Goal: Find specific page/section: Find specific page/section

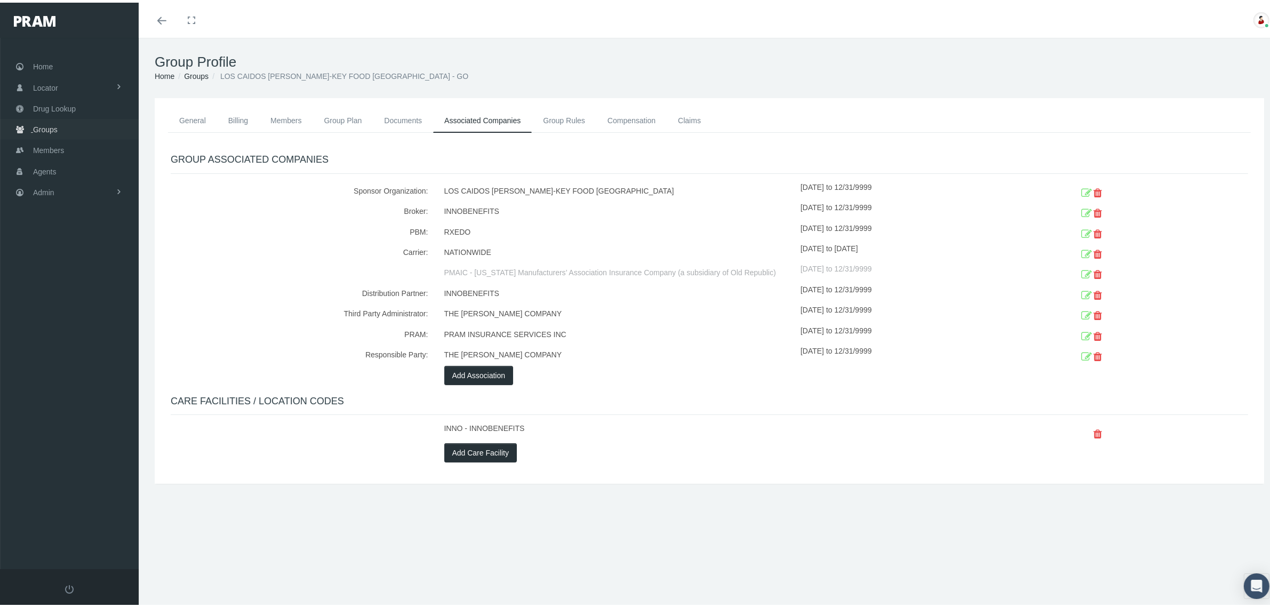
click at [67, 130] on link "Groups" at bounding box center [69, 126] width 139 height 21
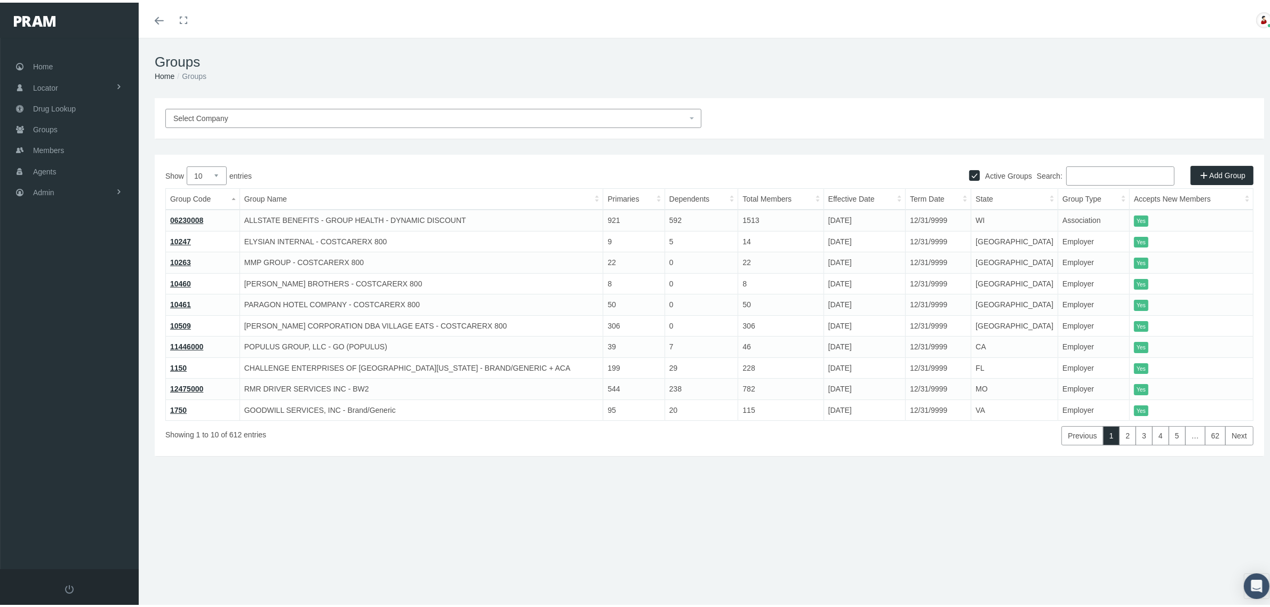
click at [1116, 167] on input "Search:" at bounding box center [1121, 173] width 108 height 19
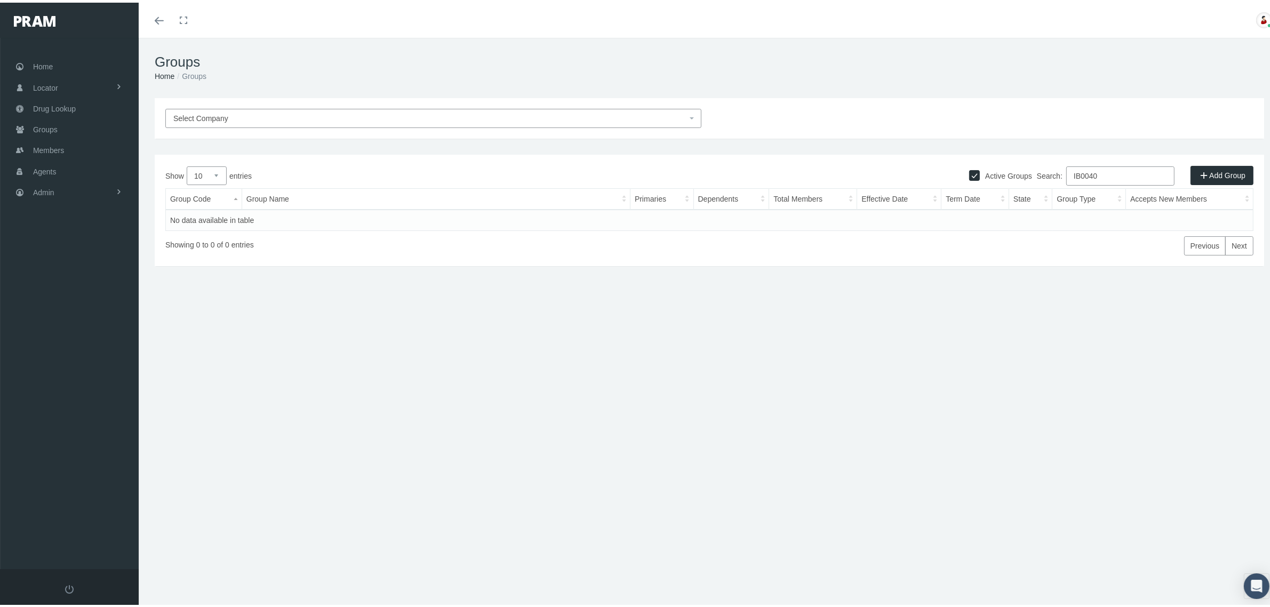
type input "IB0040"
click at [969, 176] on input "Active Groups" at bounding box center [974, 171] width 11 height 11
checkbox input "false"
click at [186, 215] on link "!!!IB0040" at bounding box center [185, 217] width 31 height 9
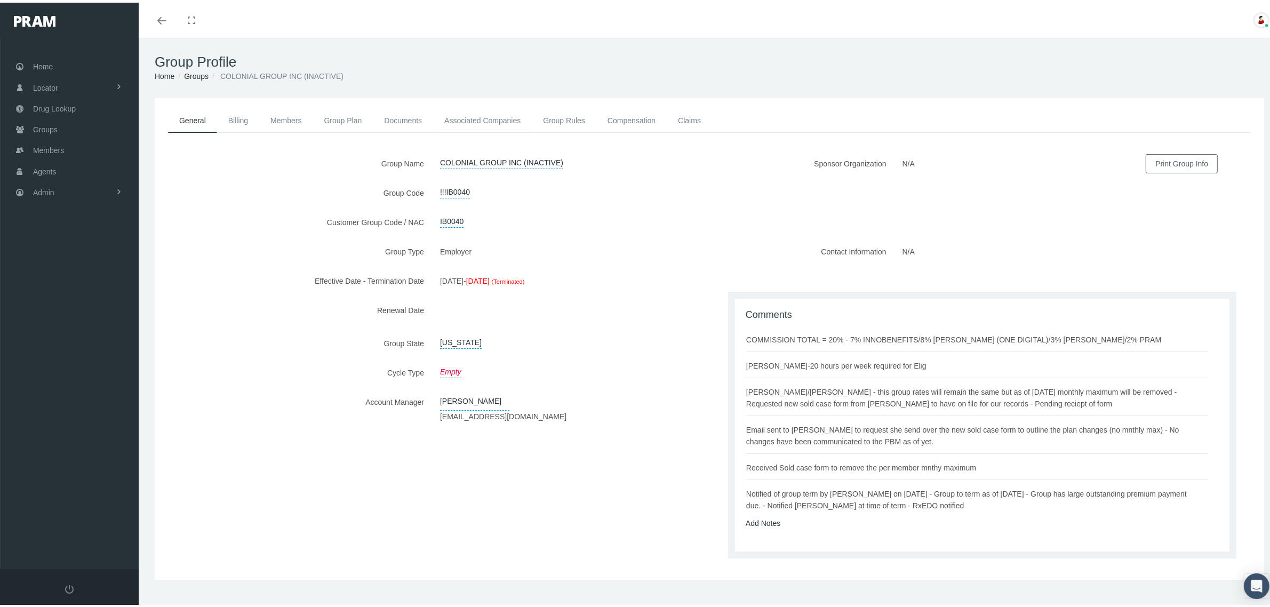
click at [492, 118] on link "Associated Companies" at bounding box center [482, 117] width 99 height 23
